Goal: Find specific page/section: Find specific page/section

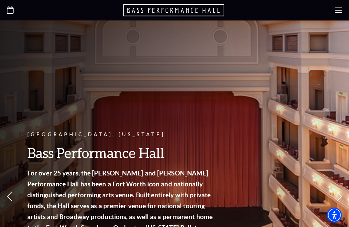
click at [342, 10] on icon at bounding box center [338, 10] width 7 height 7
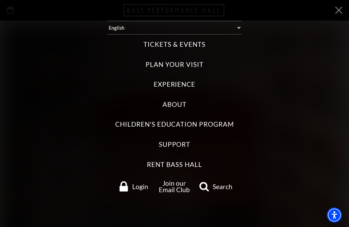
click at [192, 44] on label "Tickets & Events" at bounding box center [174, 44] width 62 height 9
click at [0, 0] on Events "Tickets & Events" at bounding box center [0, 0] width 0 height 0
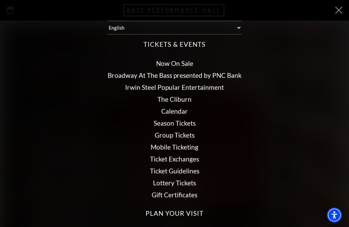
click at [184, 108] on link "Calendar" at bounding box center [174, 111] width 27 height 8
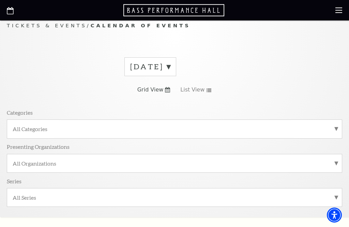
scroll to position [16, 0]
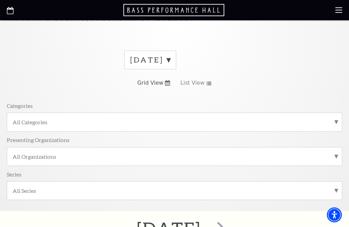
click at [335, 120] on label "All Categories" at bounding box center [175, 122] width 324 height 7
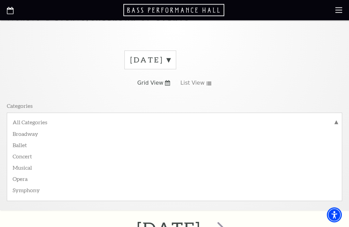
scroll to position [16, 0]
click at [25, 168] on label "Musical" at bounding box center [175, 166] width 324 height 11
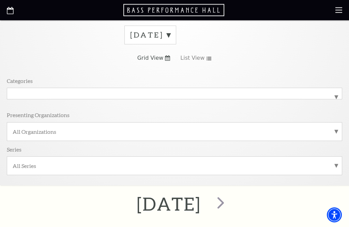
scroll to position [45, 0]
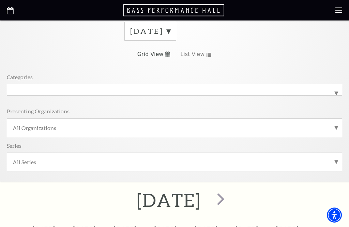
click at [335, 125] on label "All Organizations" at bounding box center [175, 127] width 324 height 7
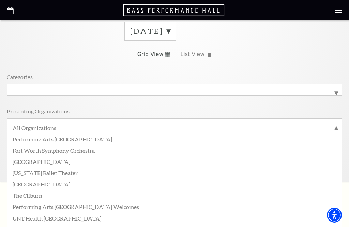
click at [336, 126] on label "All Organizations" at bounding box center [175, 128] width 324 height 9
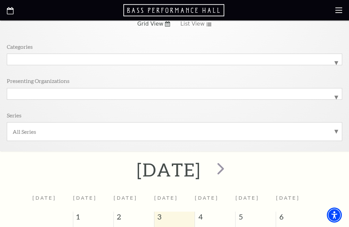
scroll to position [95, 0]
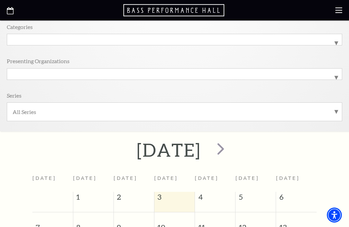
click at [335, 112] on label "All Series" at bounding box center [175, 111] width 324 height 7
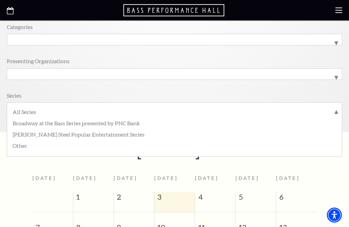
click at [336, 111] on label "All Series" at bounding box center [175, 112] width 324 height 9
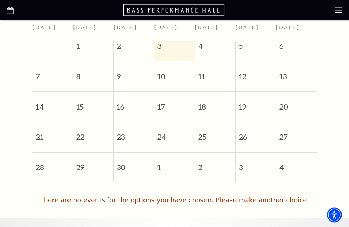
scroll to position [246, 0]
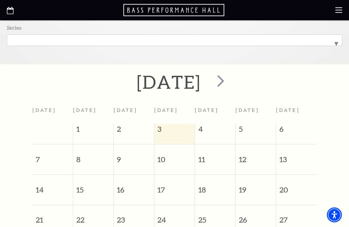
click at [230, 79] on span "next" at bounding box center [220, 80] width 19 height 19
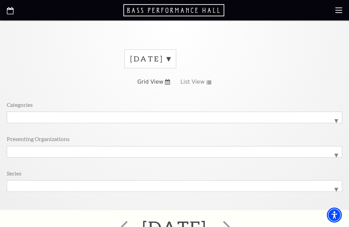
scroll to position [0, 0]
